Goal: Browse casually

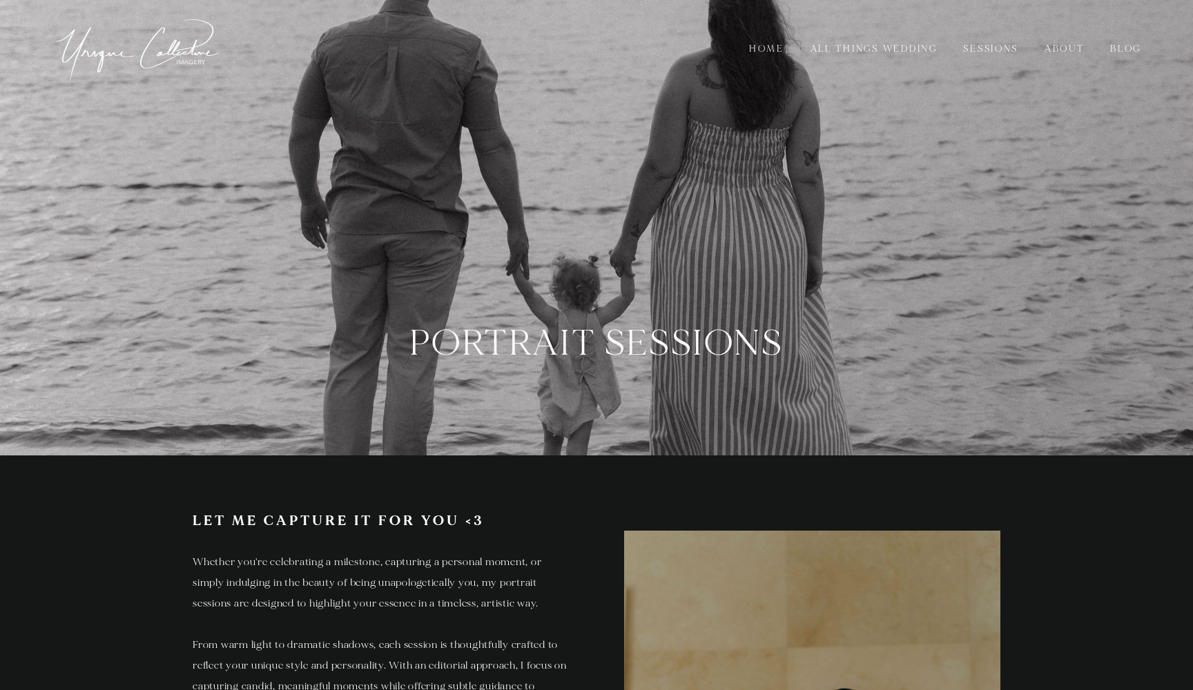
scroll to position [3405, 0]
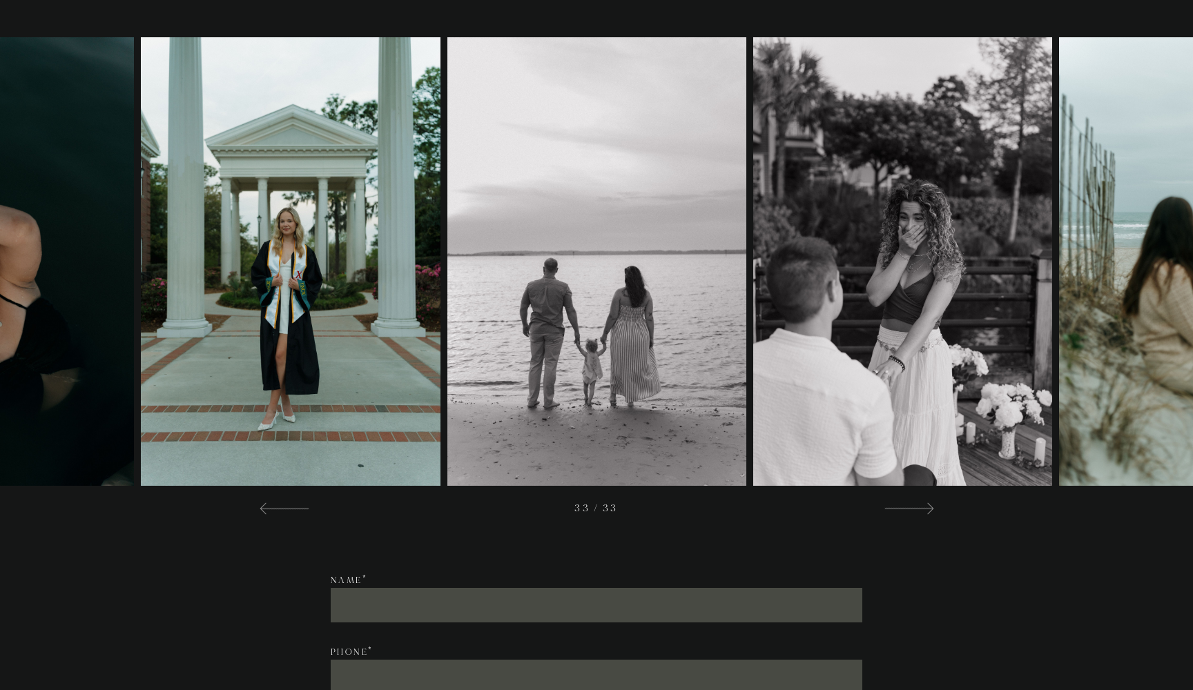
click at [895, 521] on div "/" at bounding box center [596, 277] width 1193 height 534
click at [897, 514] on div at bounding box center [909, 508] width 50 height 17
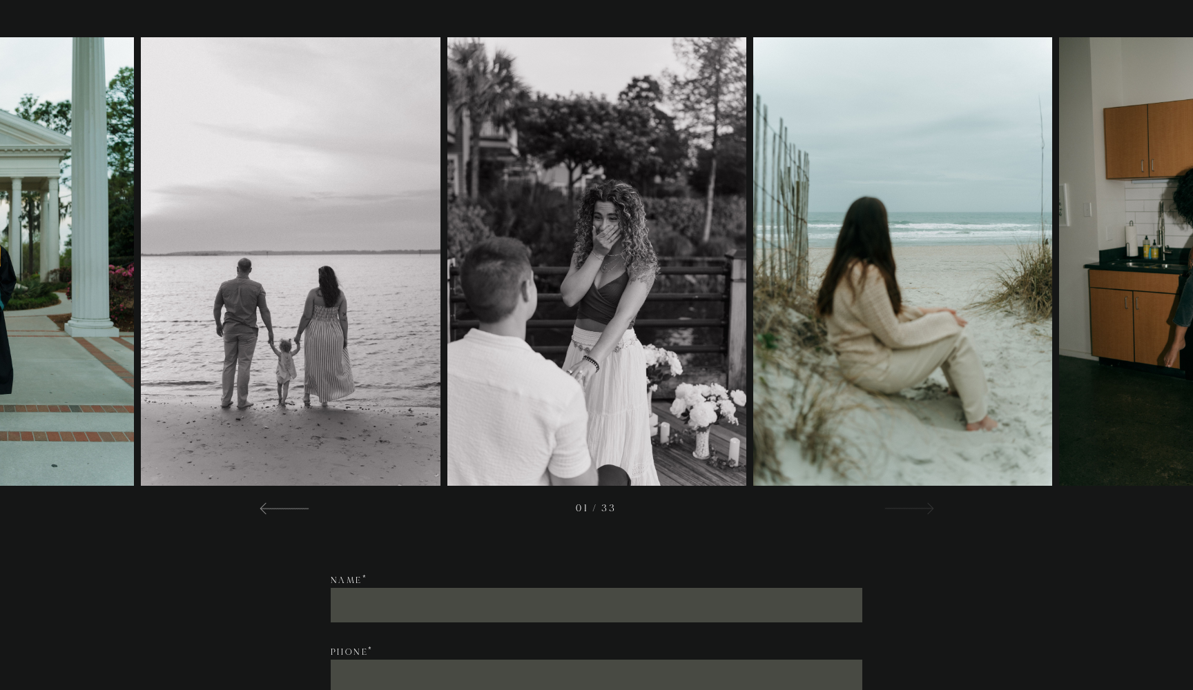
click at [898, 511] on div at bounding box center [909, 508] width 50 height 17
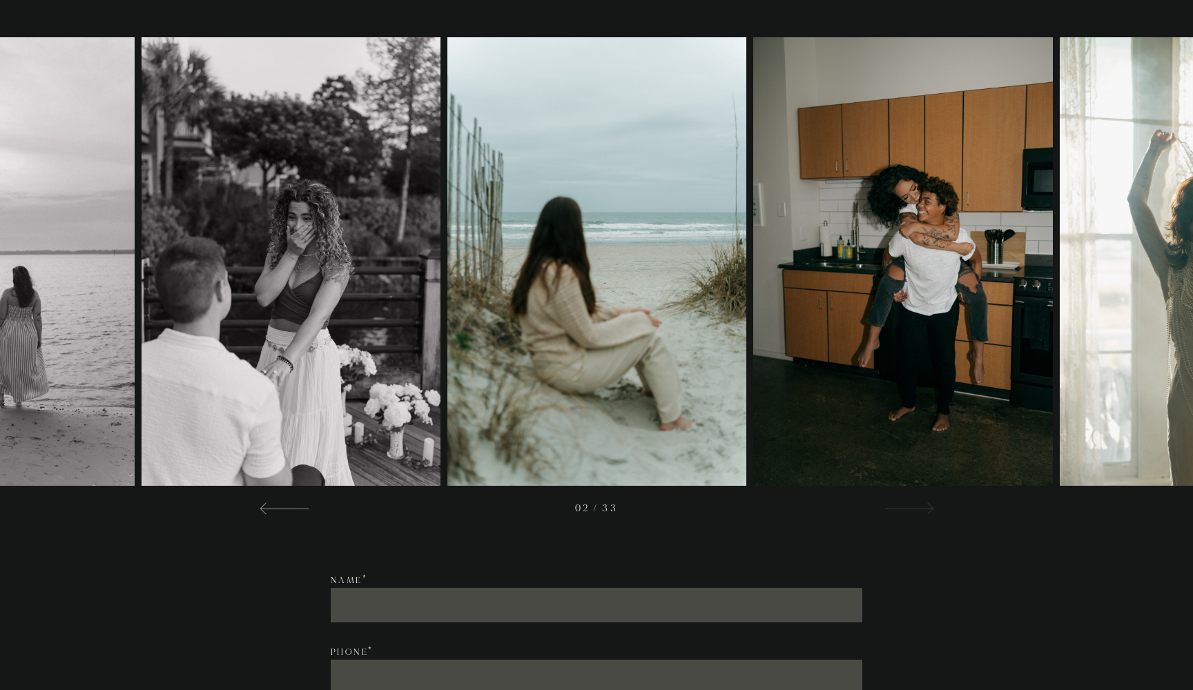
click at [898, 511] on div at bounding box center [909, 508] width 50 height 17
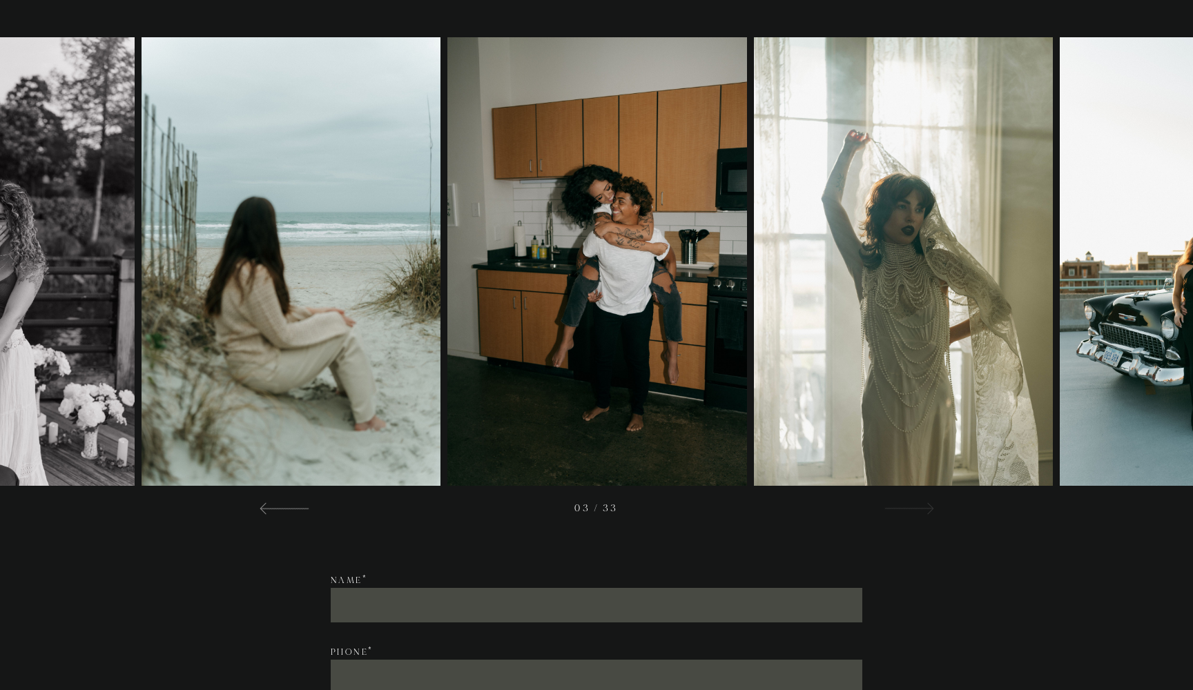
click at [898, 511] on div at bounding box center [909, 508] width 50 height 17
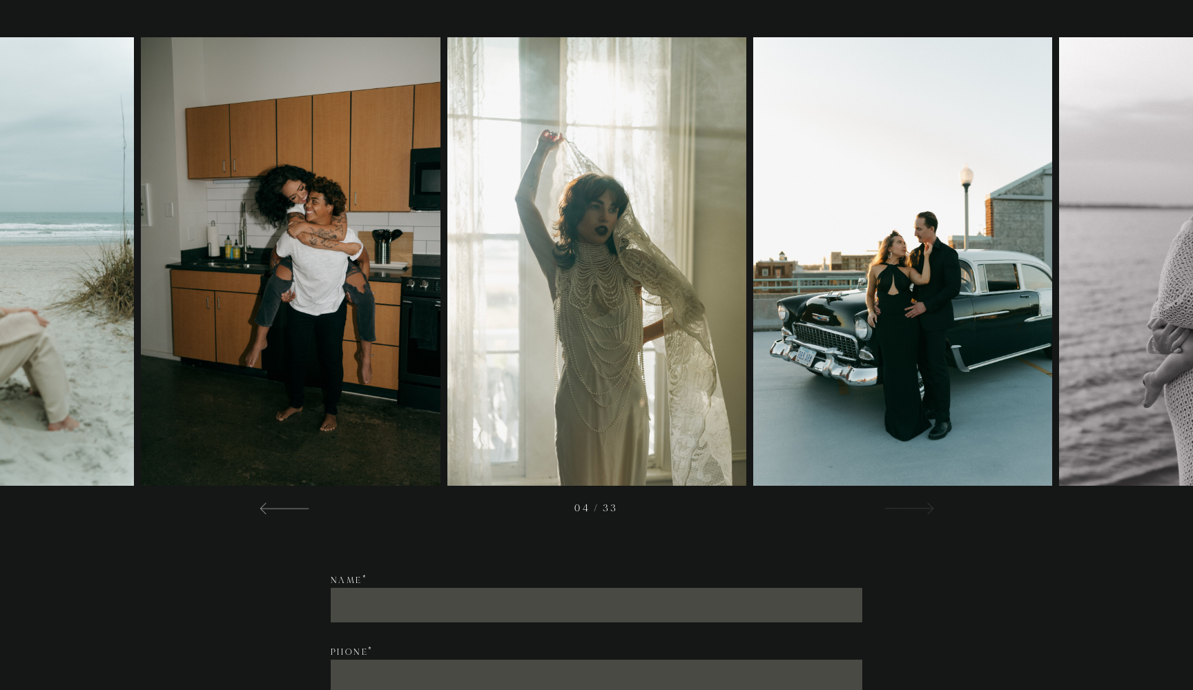
click at [898, 511] on div at bounding box center [909, 508] width 50 height 17
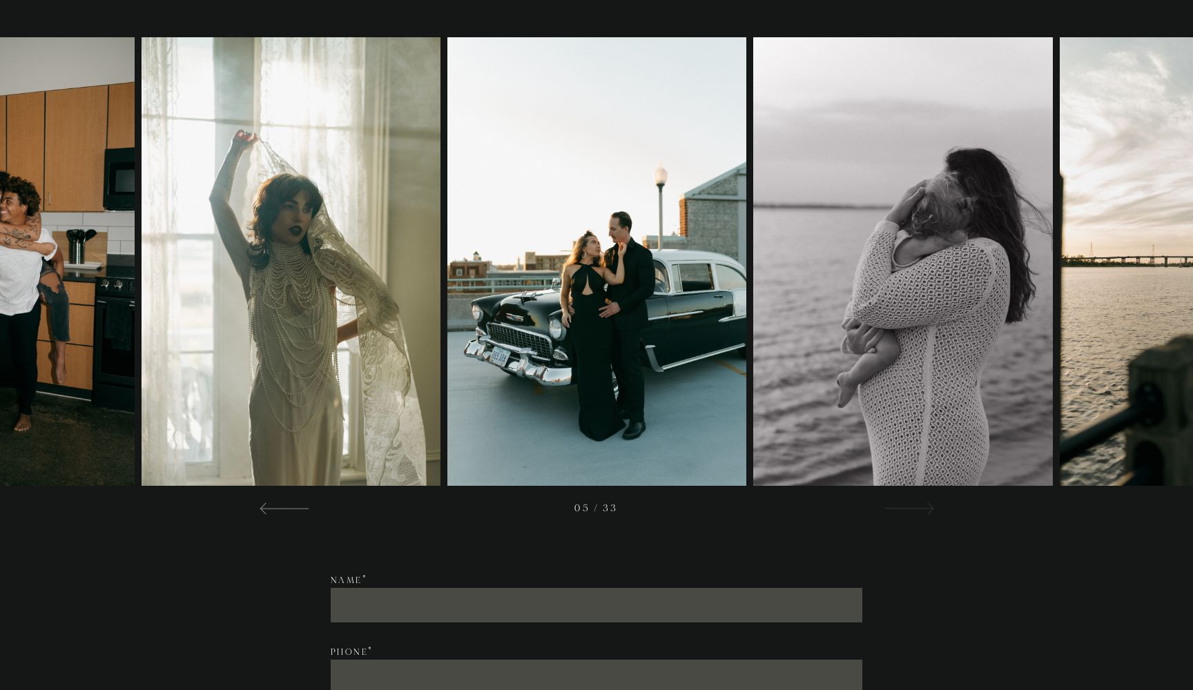
click at [898, 511] on div at bounding box center [909, 508] width 50 height 17
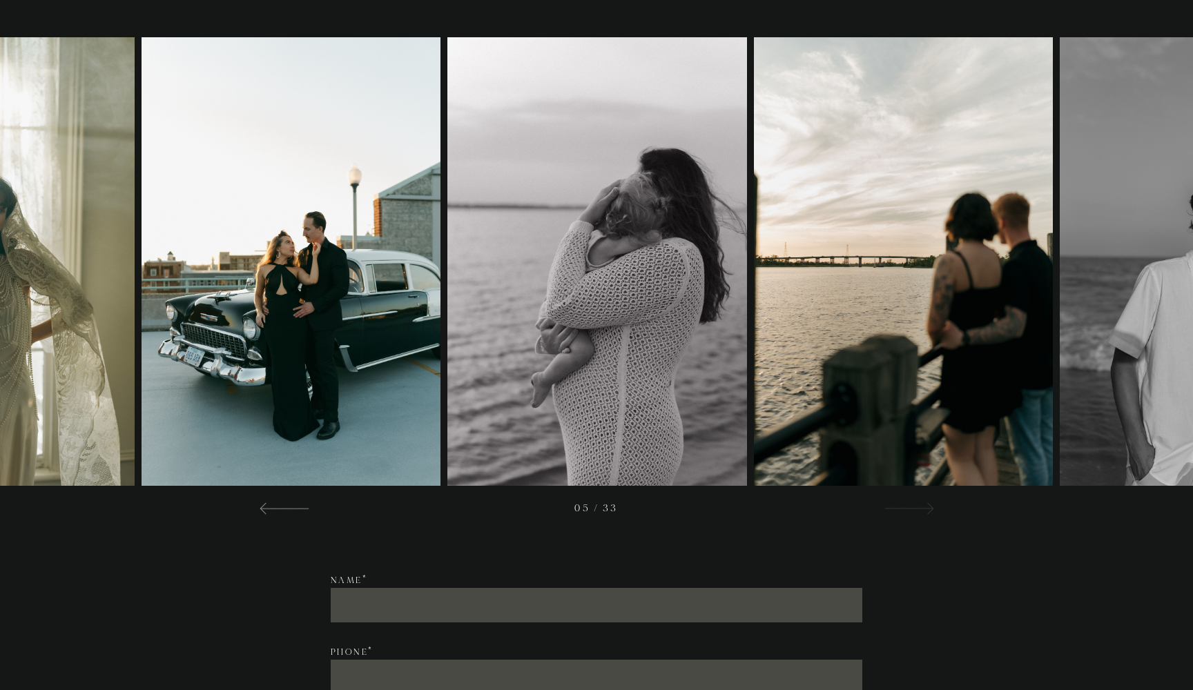
click at [898, 511] on div at bounding box center [909, 508] width 50 height 17
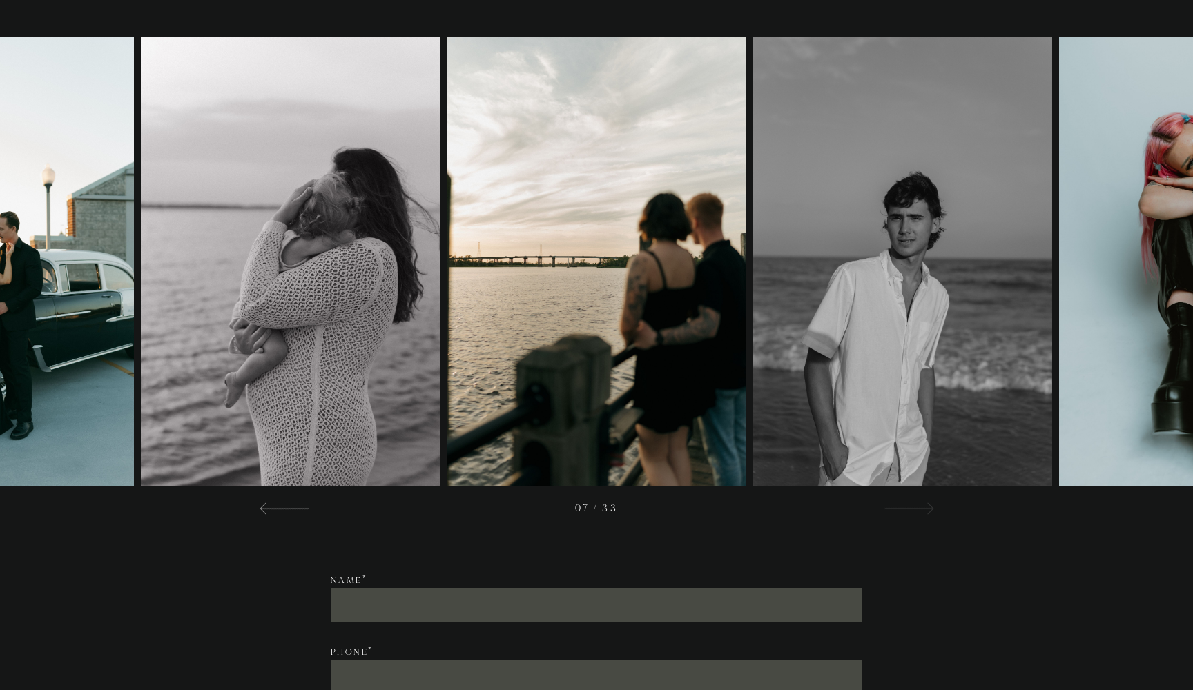
click at [898, 511] on div at bounding box center [909, 508] width 50 height 17
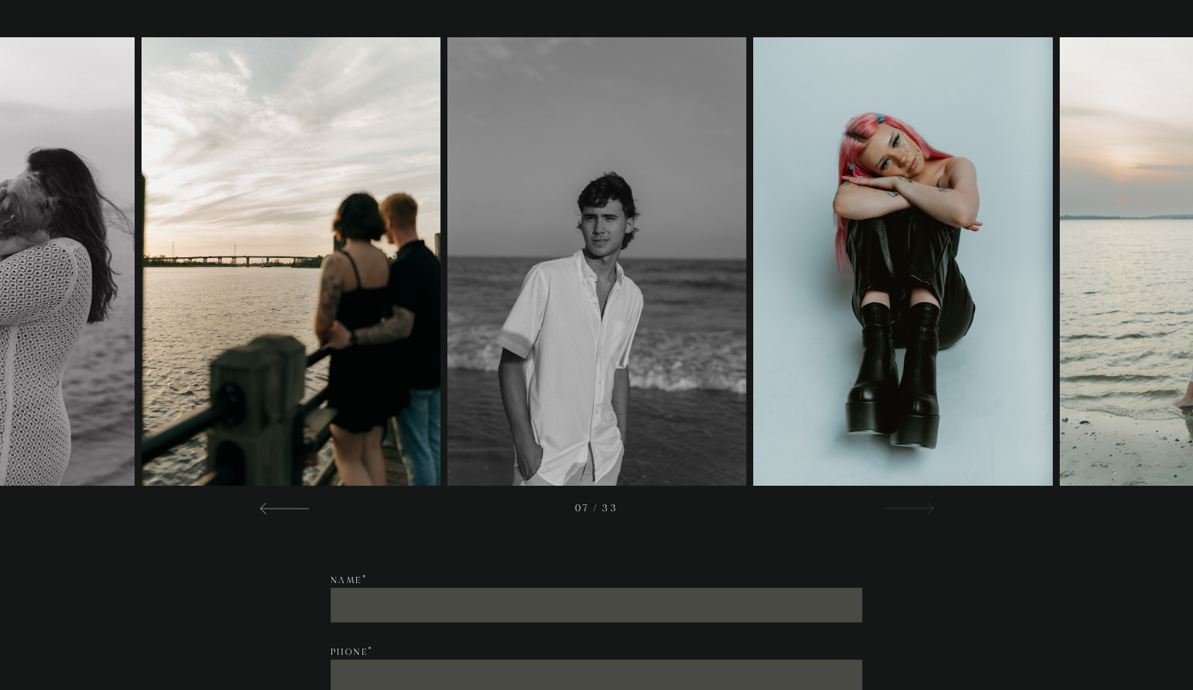
click at [898, 511] on div at bounding box center [909, 508] width 50 height 17
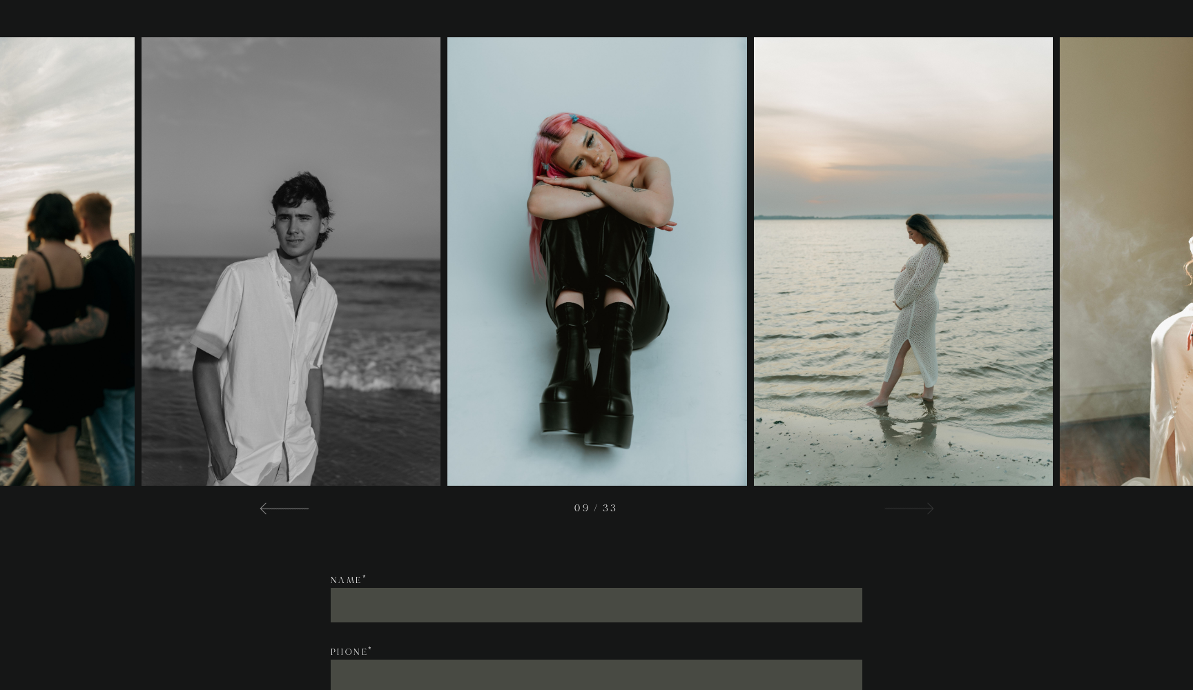
click at [898, 511] on div at bounding box center [909, 508] width 50 height 17
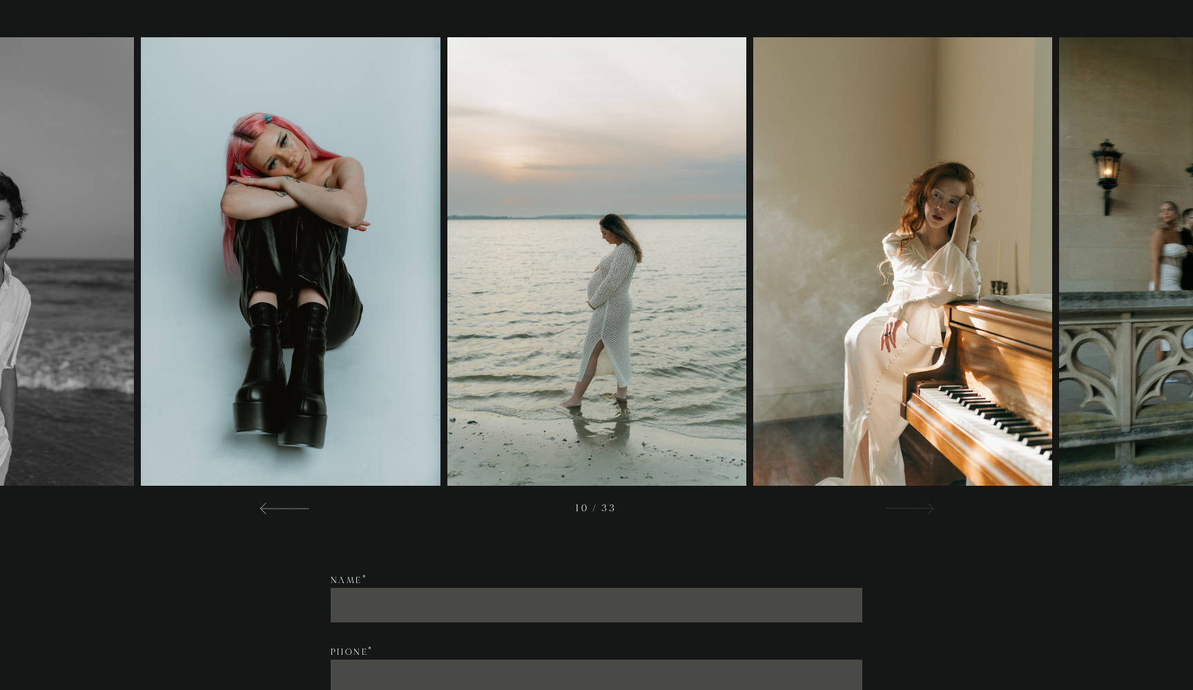
click at [898, 511] on div at bounding box center [909, 508] width 50 height 17
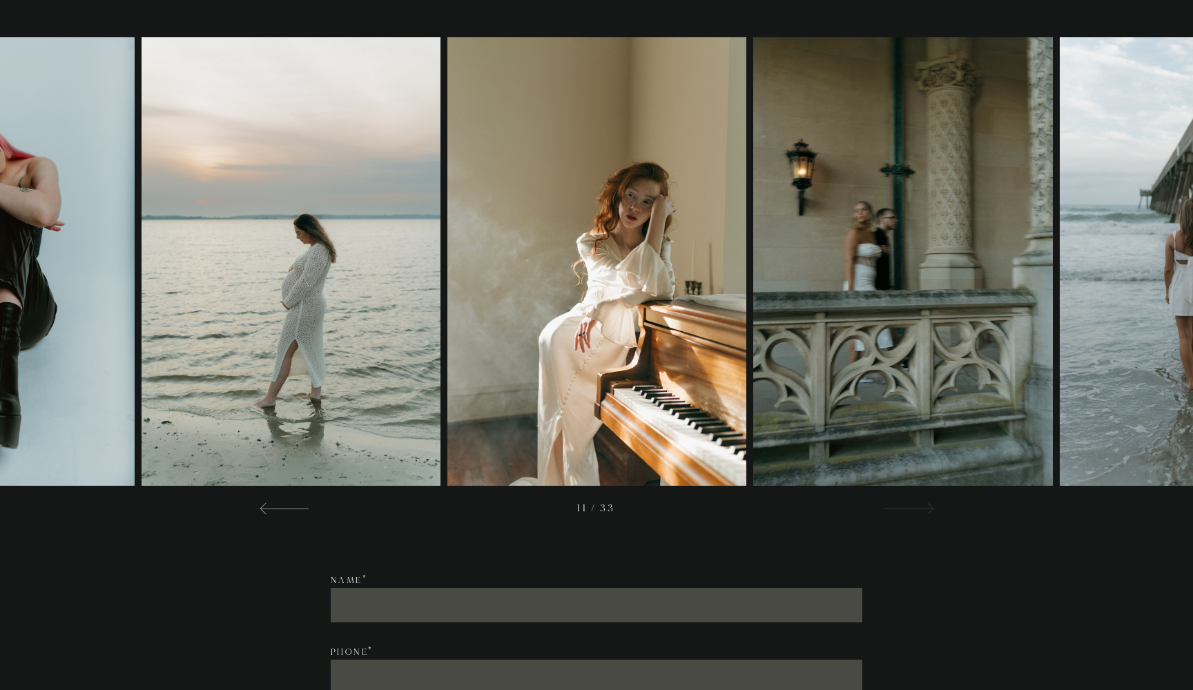
click at [898, 511] on div at bounding box center [909, 508] width 50 height 17
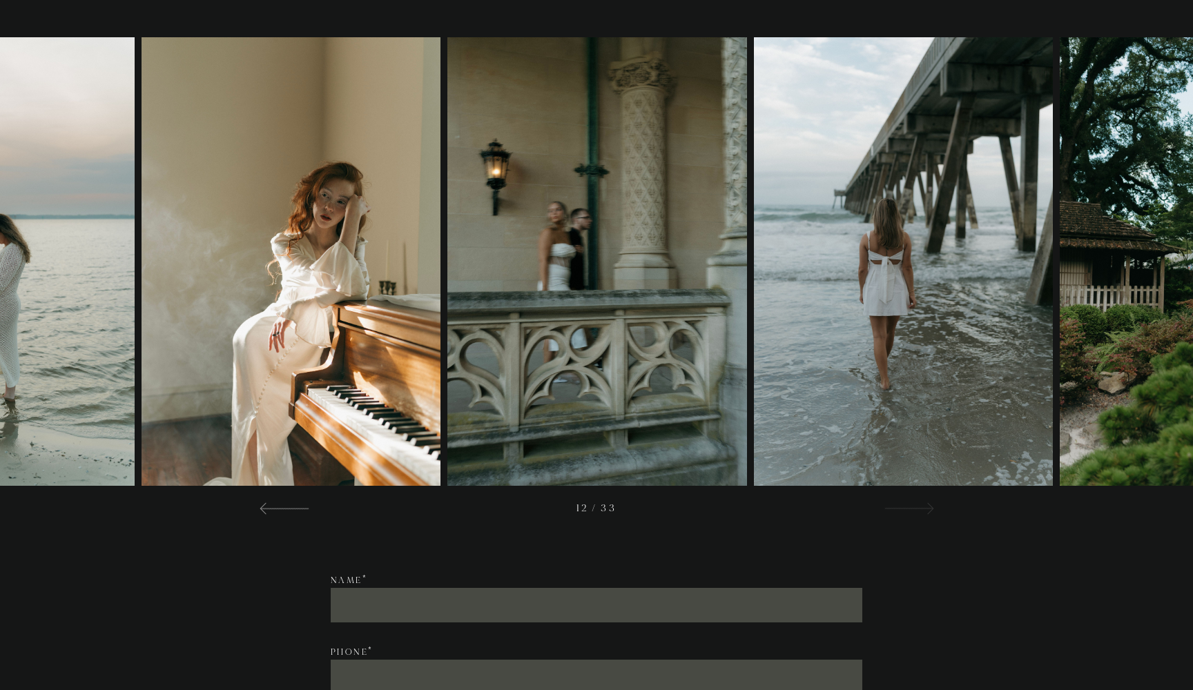
click at [898, 511] on div at bounding box center [909, 508] width 50 height 17
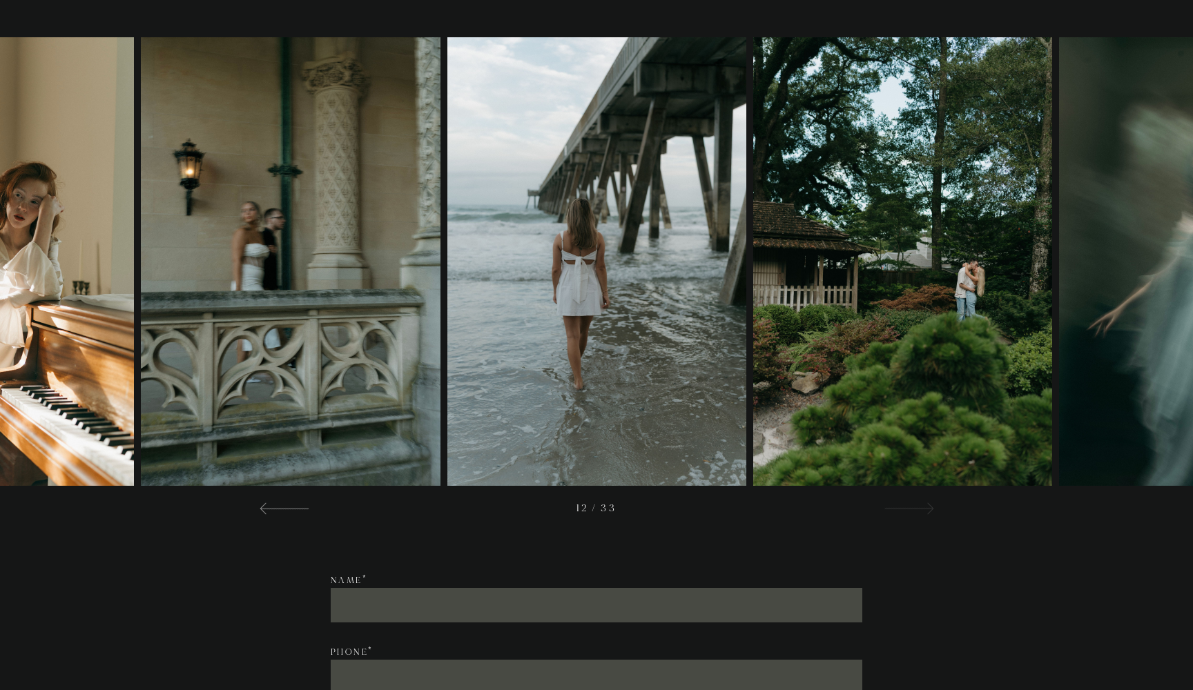
click at [898, 511] on div at bounding box center [909, 508] width 50 height 17
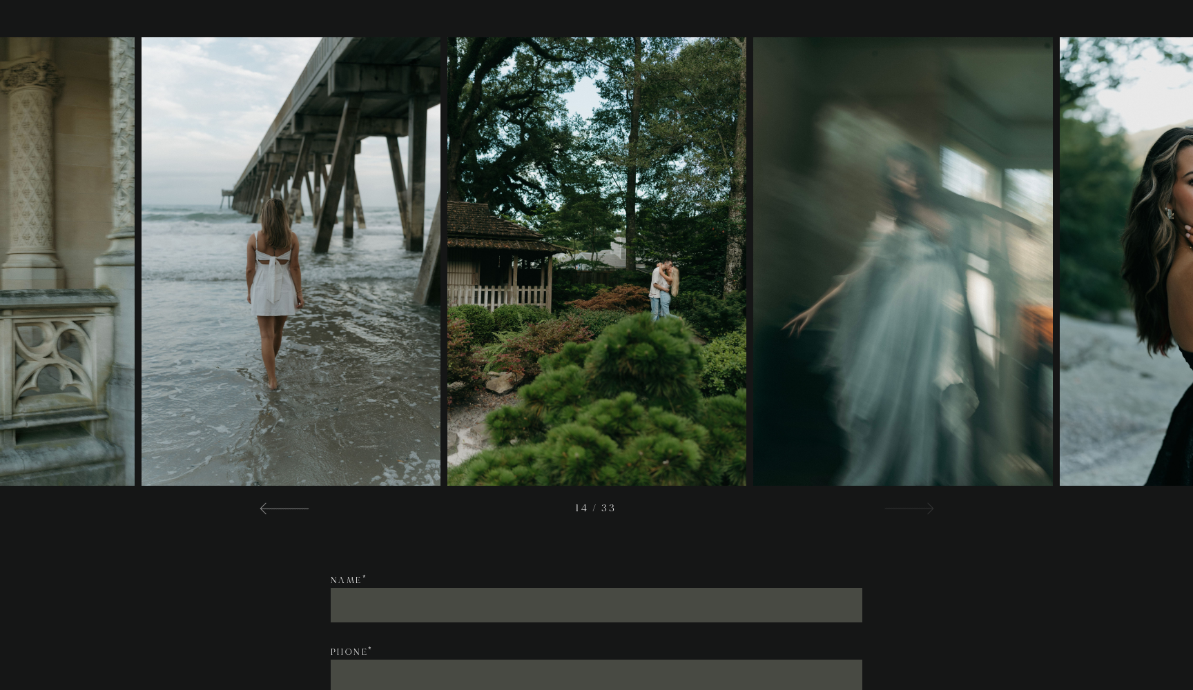
click at [898, 511] on div at bounding box center [909, 508] width 50 height 17
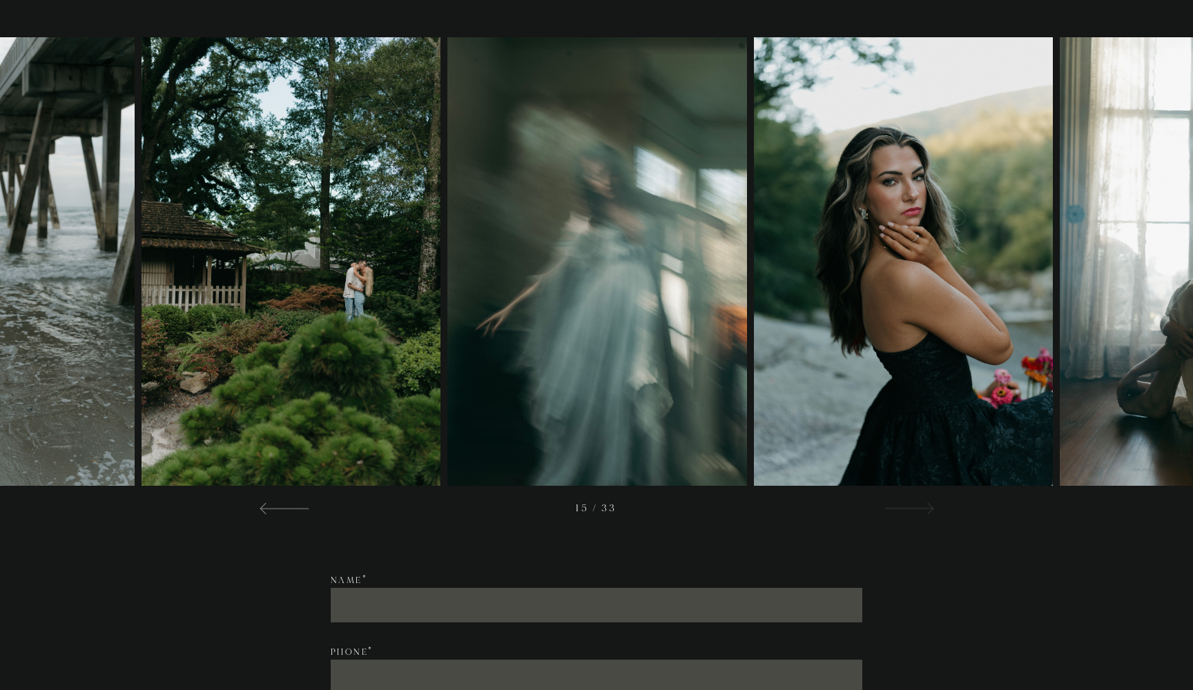
click at [898, 511] on div at bounding box center [909, 508] width 50 height 17
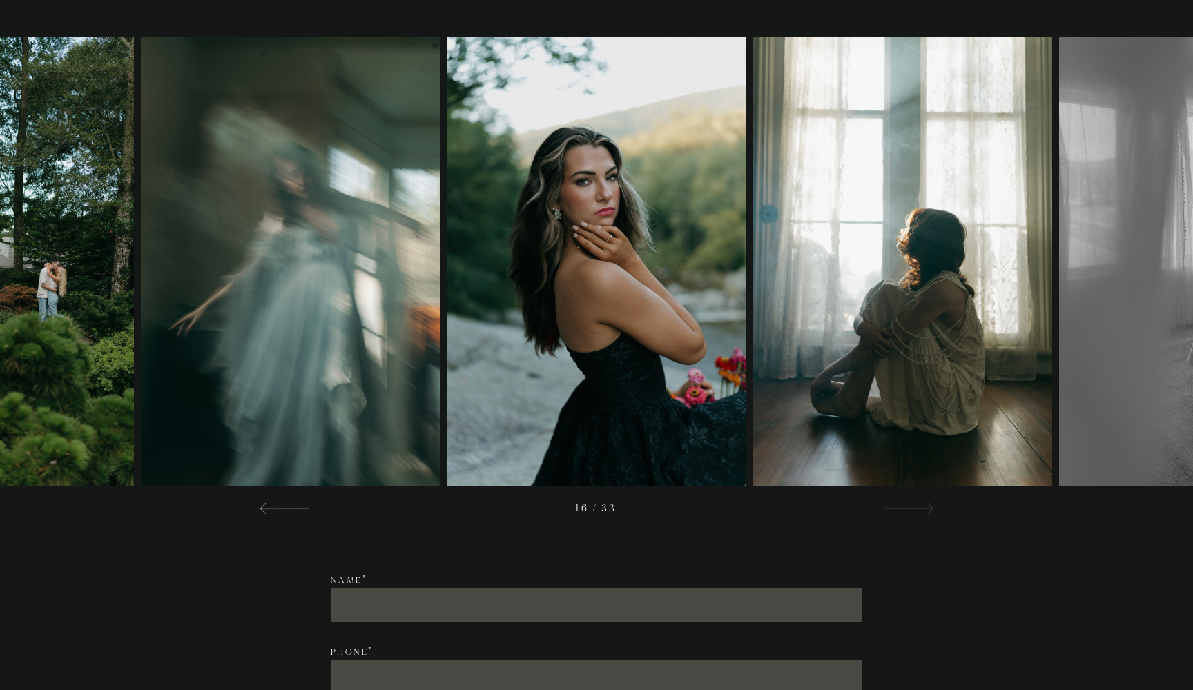
click at [898, 511] on div at bounding box center [909, 508] width 50 height 17
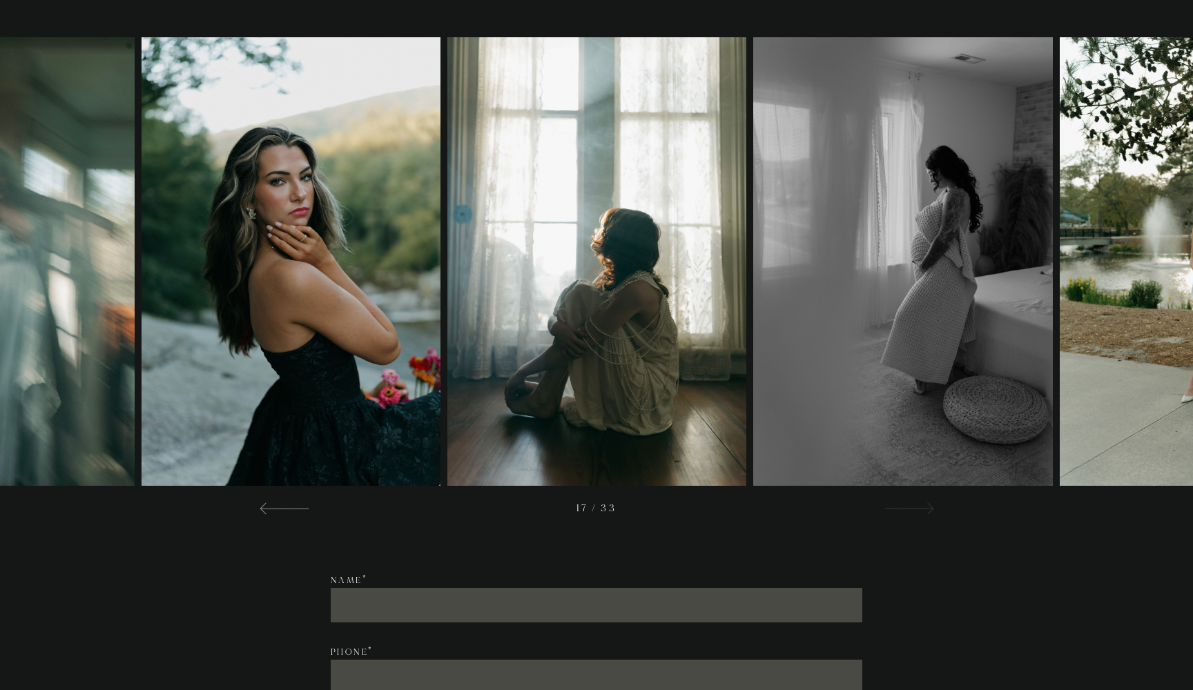
click at [898, 511] on div at bounding box center [909, 508] width 50 height 17
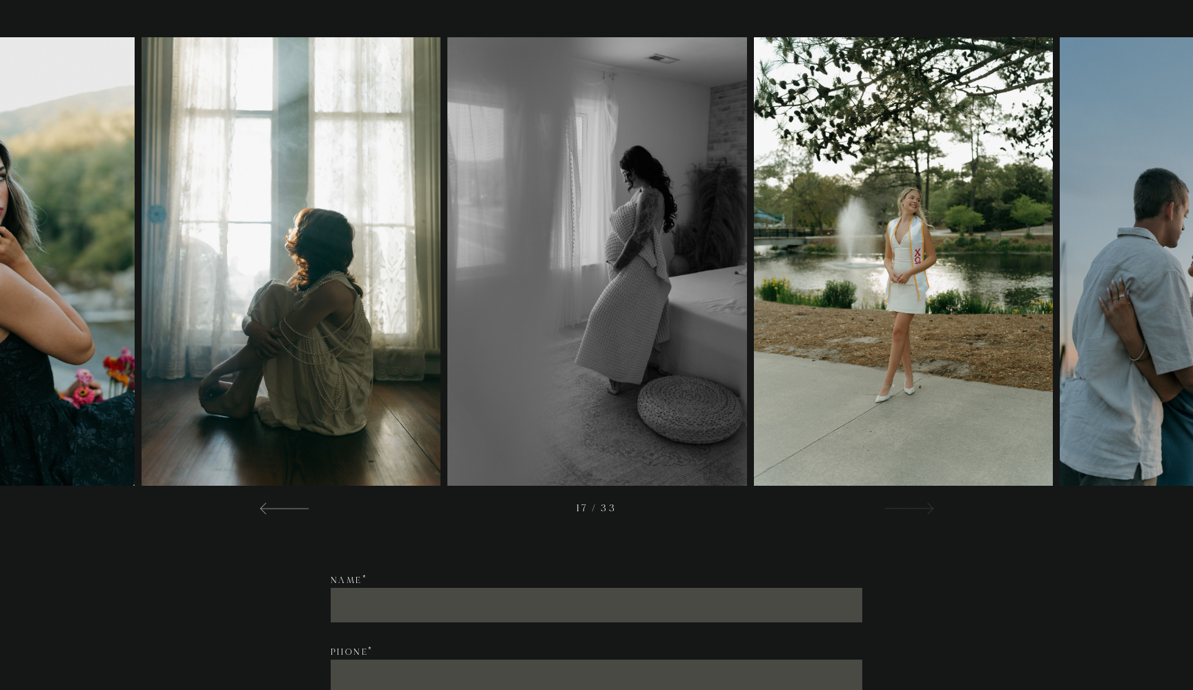
click at [898, 511] on div at bounding box center [909, 508] width 50 height 17
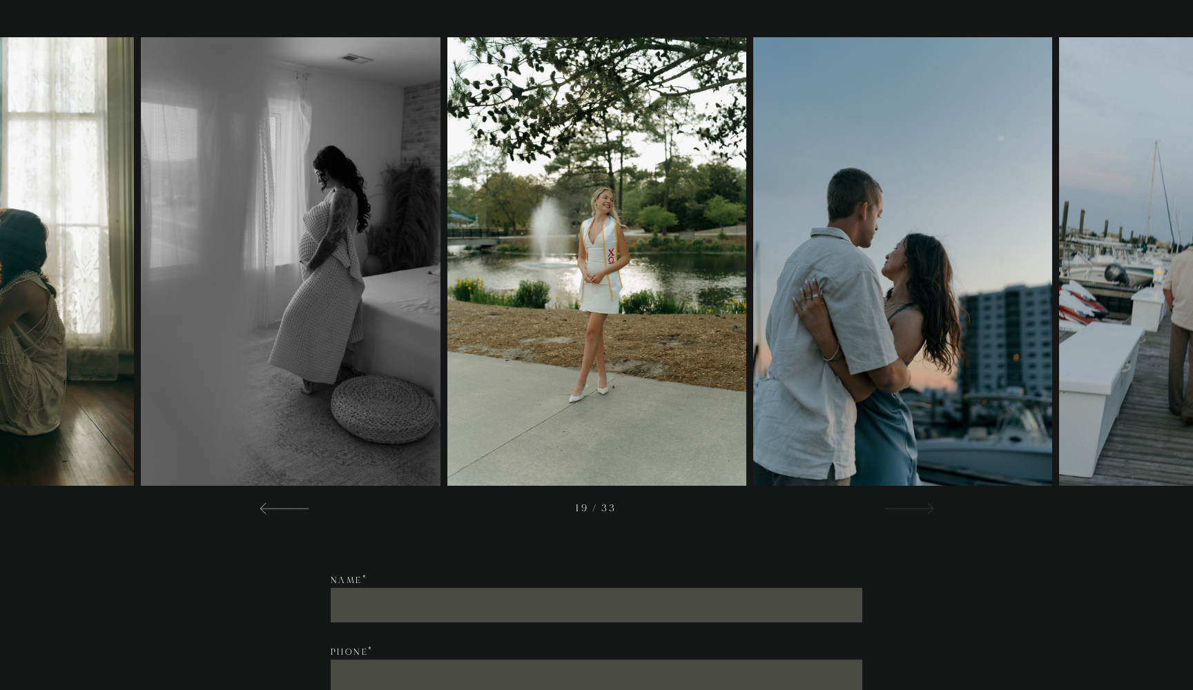
click at [898, 511] on div at bounding box center [909, 508] width 50 height 17
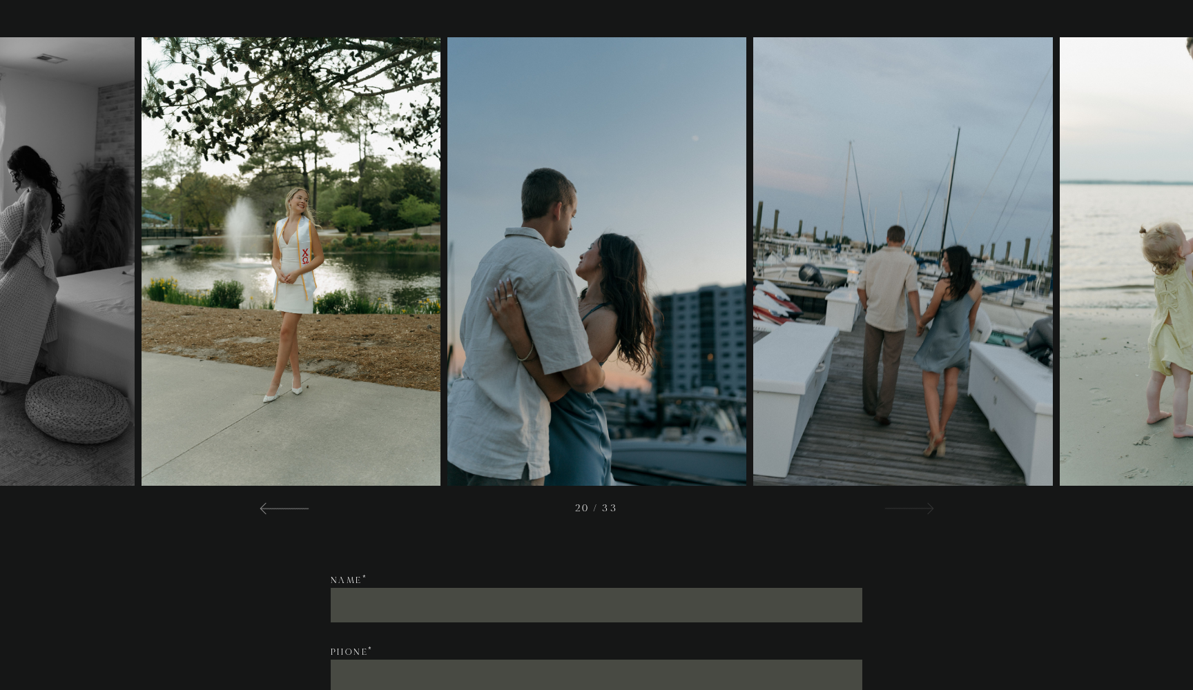
click at [898, 511] on div at bounding box center [909, 508] width 50 height 17
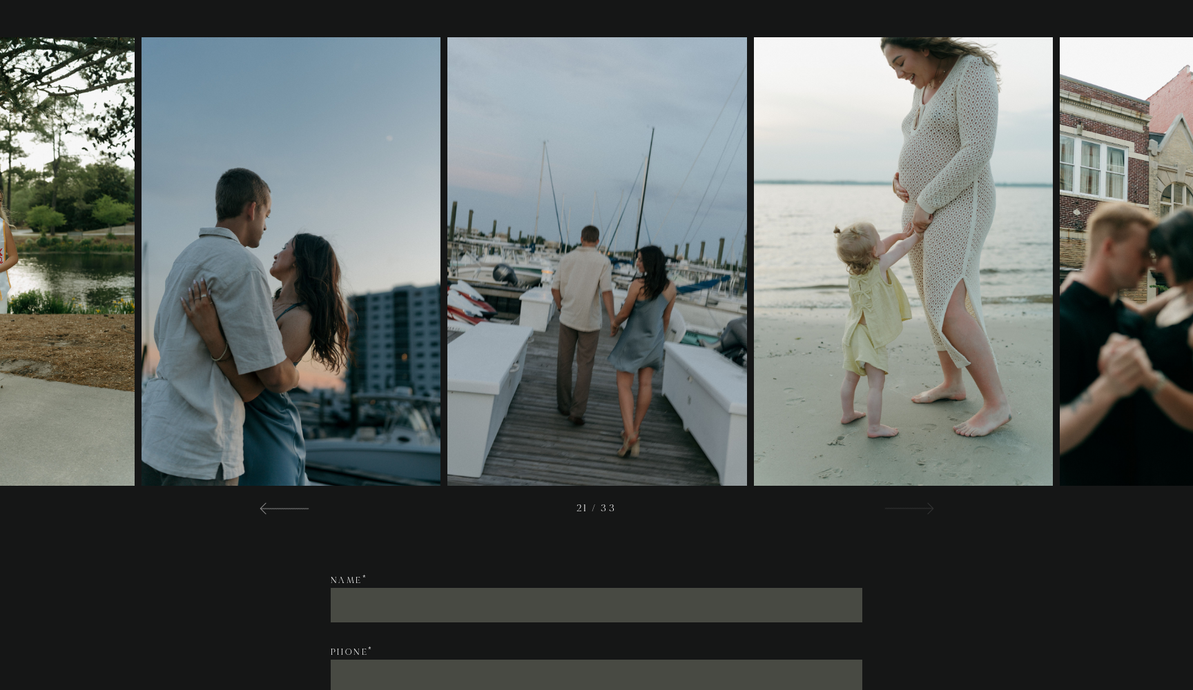
click at [898, 511] on div at bounding box center [909, 508] width 50 height 17
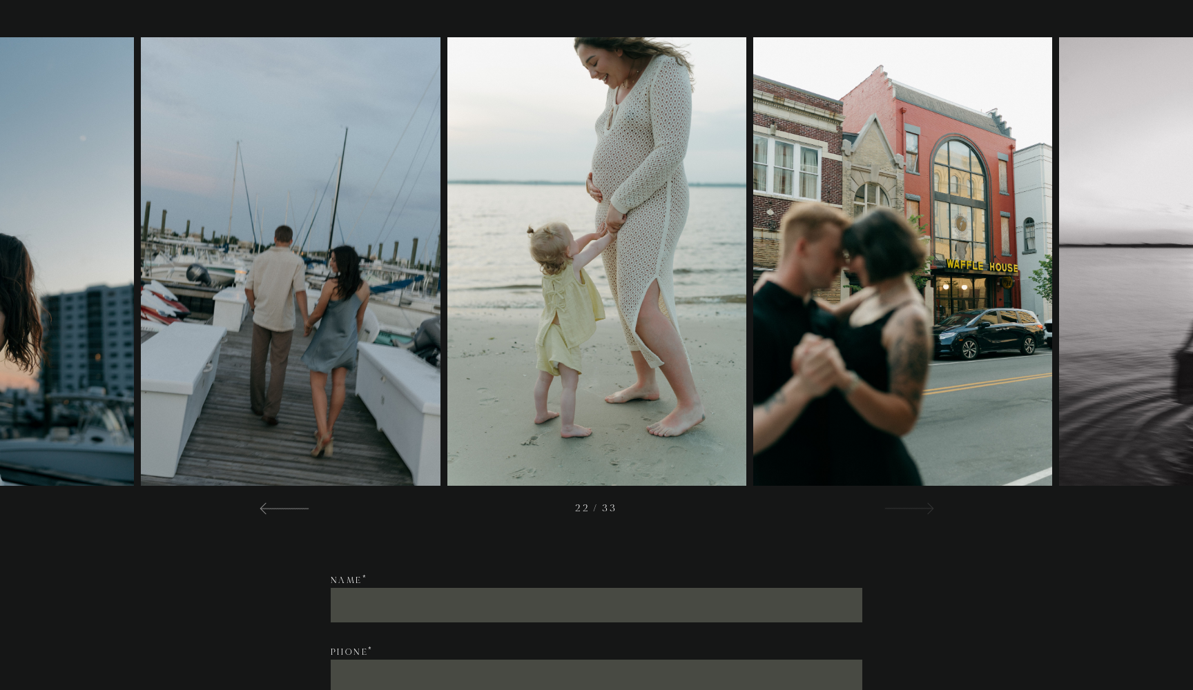
click at [898, 511] on div at bounding box center [909, 508] width 50 height 17
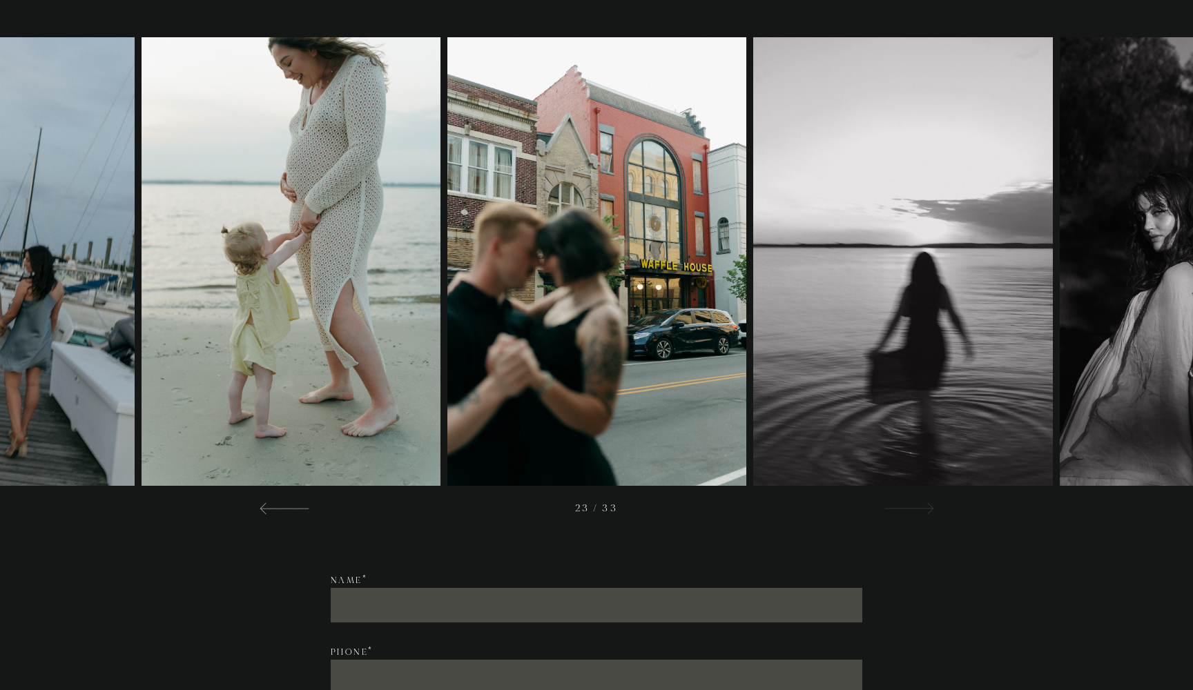
click at [898, 511] on div at bounding box center [909, 508] width 50 height 17
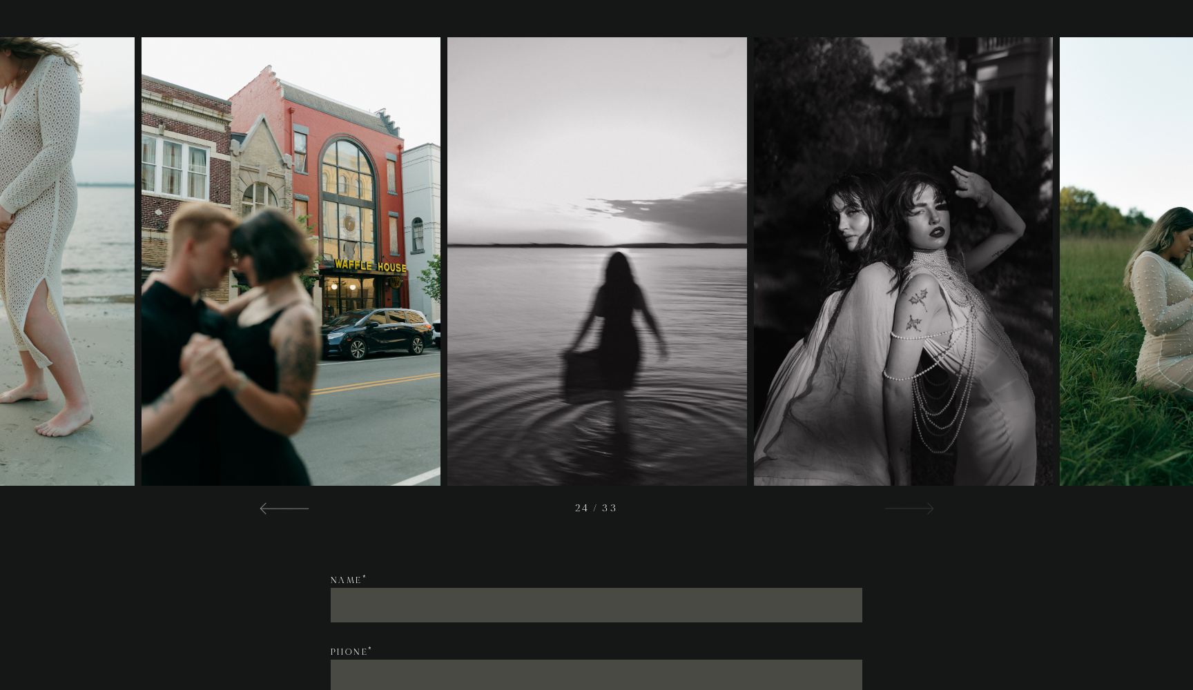
click at [898, 511] on div at bounding box center [909, 508] width 50 height 17
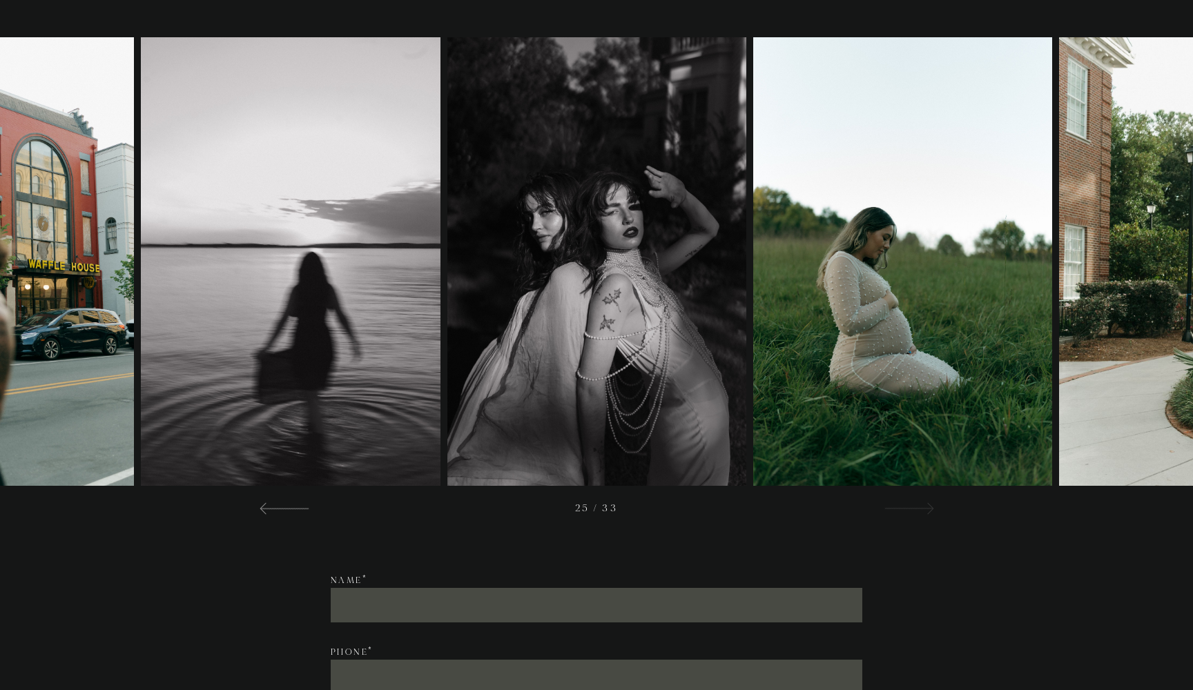
click at [898, 511] on div at bounding box center [909, 508] width 50 height 17
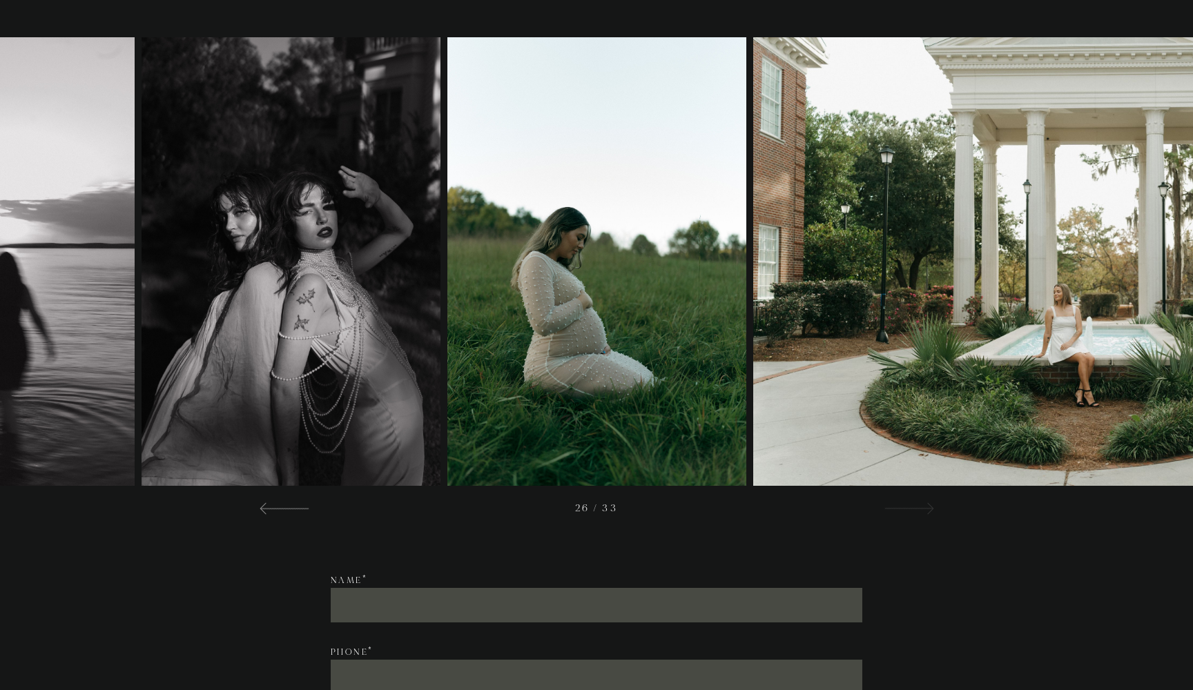
click at [898, 511] on div at bounding box center [909, 508] width 50 height 17
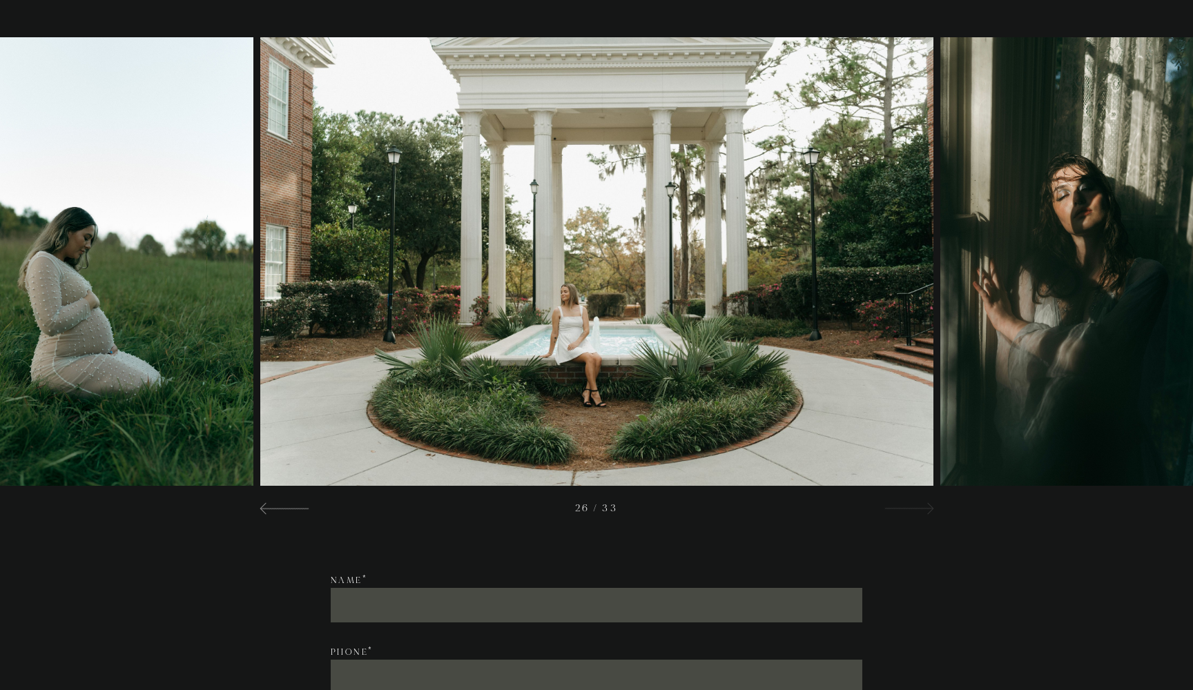
click at [898, 511] on div at bounding box center [909, 508] width 50 height 17
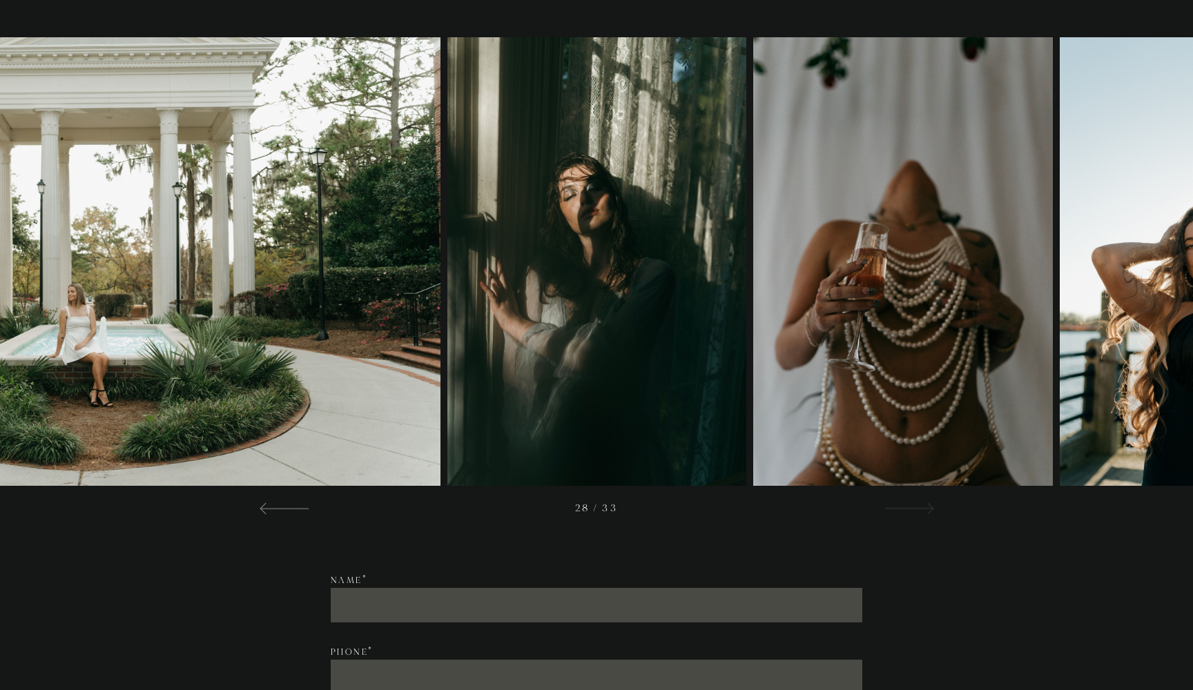
click at [898, 511] on div at bounding box center [909, 508] width 50 height 17
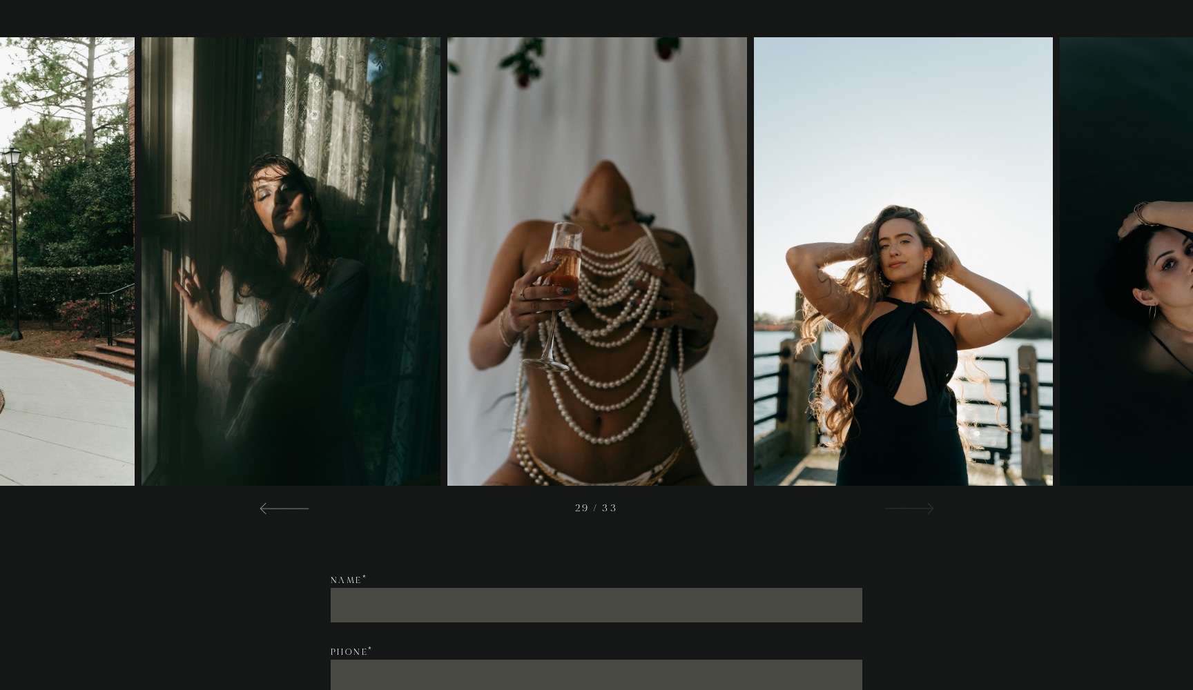
click at [898, 511] on div at bounding box center [909, 508] width 50 height 17
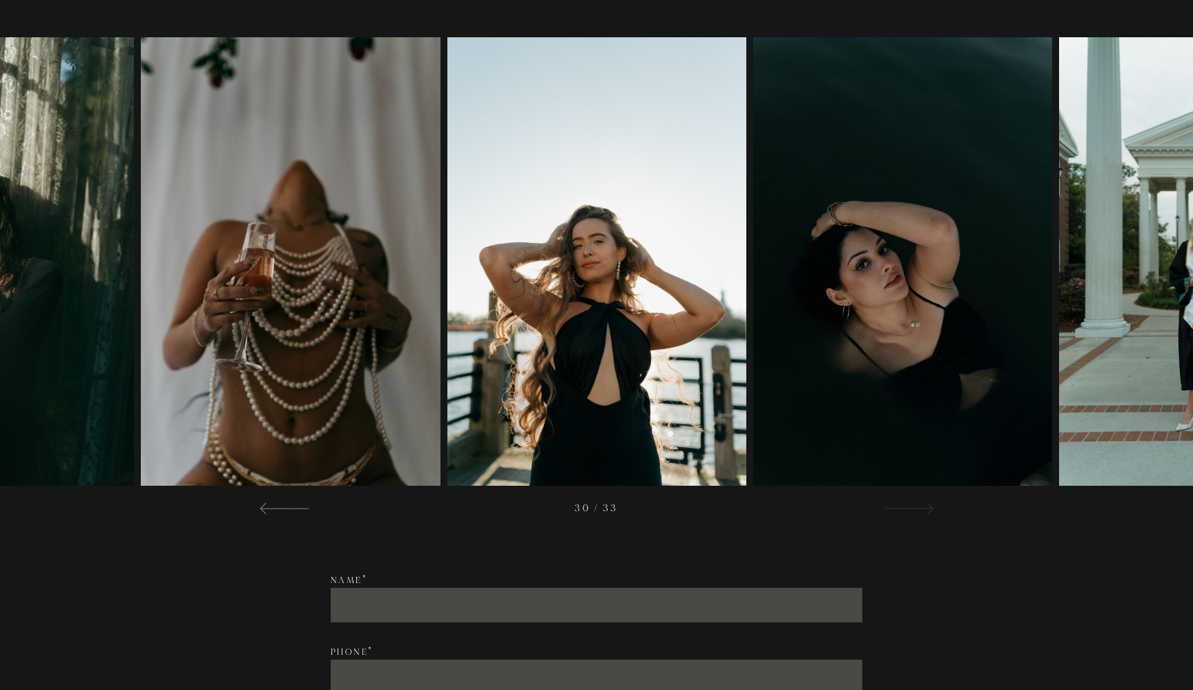
click at [898, 511] on div at bounding box center [909, 508] width 50 height 17
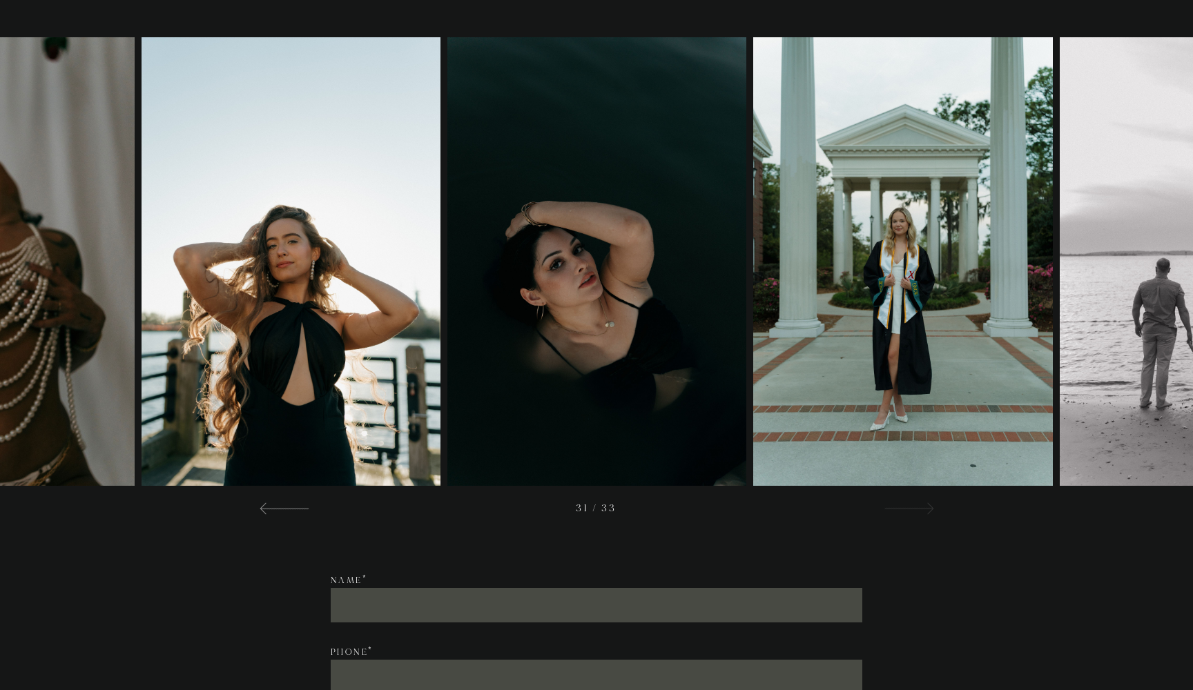
click at [898, 511] on div at bounding box center [909, 508] width 50 height 17
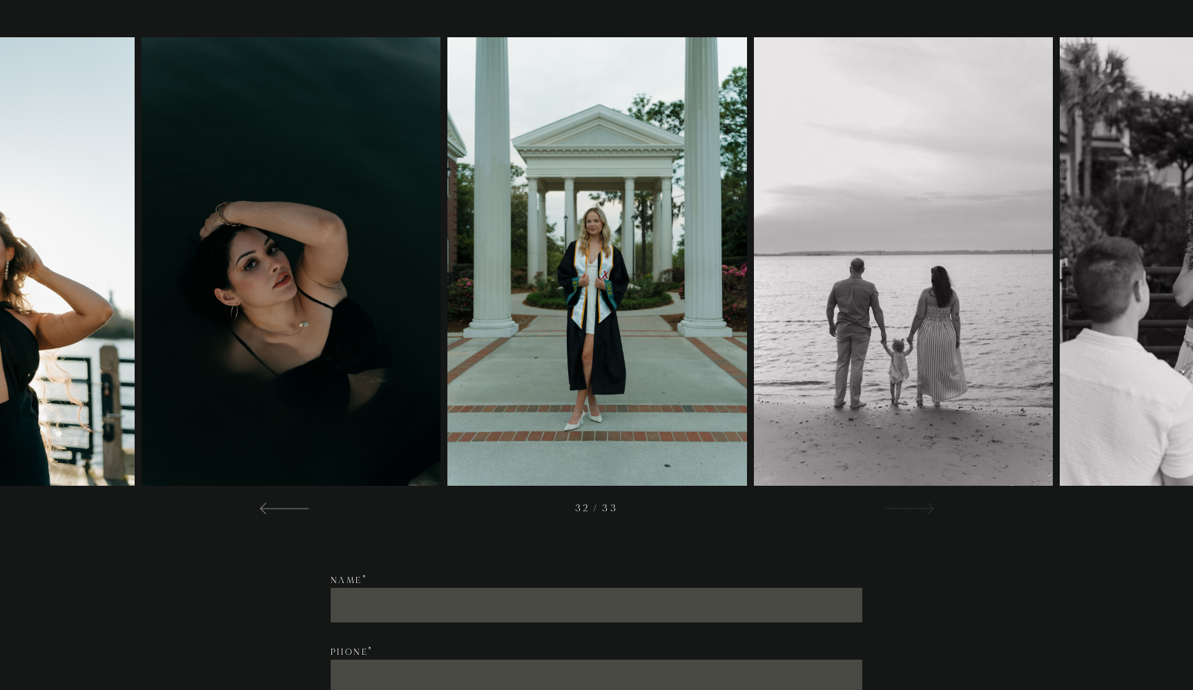
click at [898, 511] on div at bounding box center [909, 508] width 50 height 17
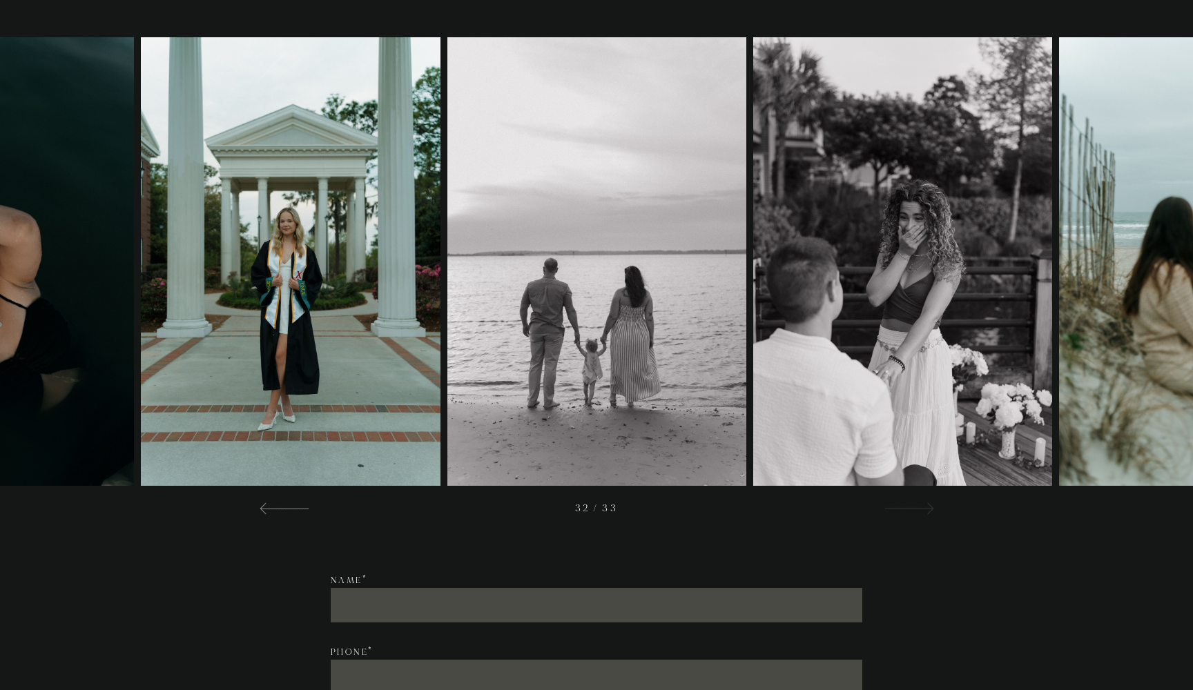
click at [898, 511] on div at bounding box center [909, 508] width 50 height 17
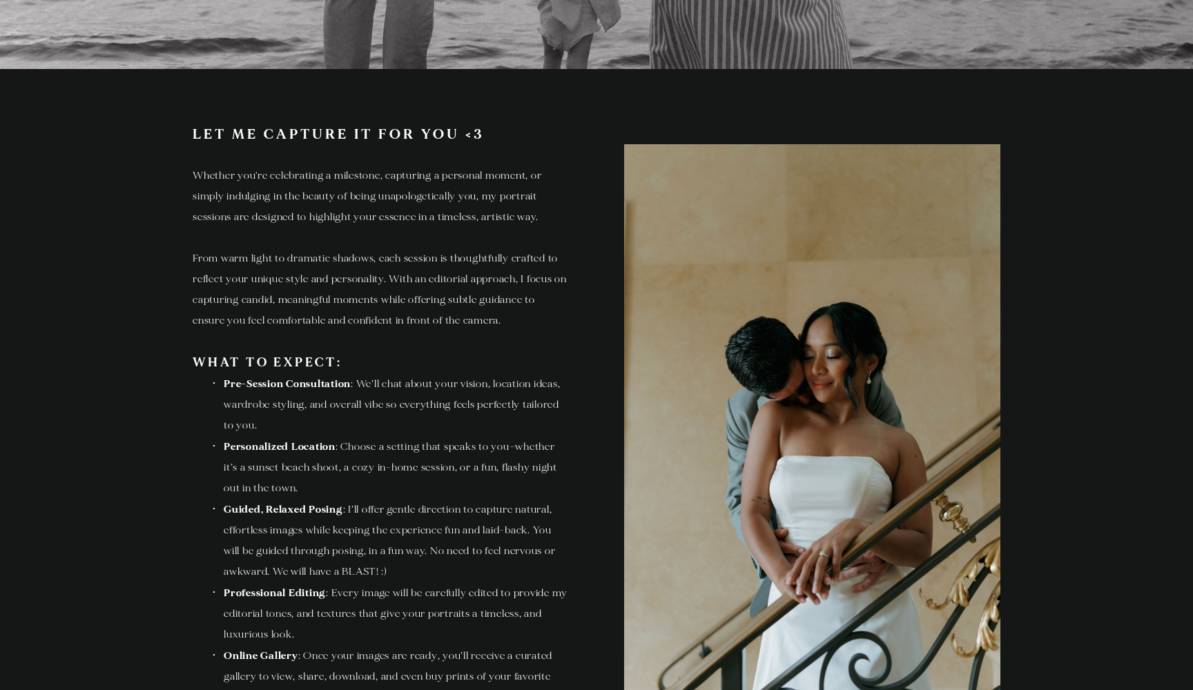
scroll to position [206, 0]
